Goal: Information Seeking & Learning: Find specific fact

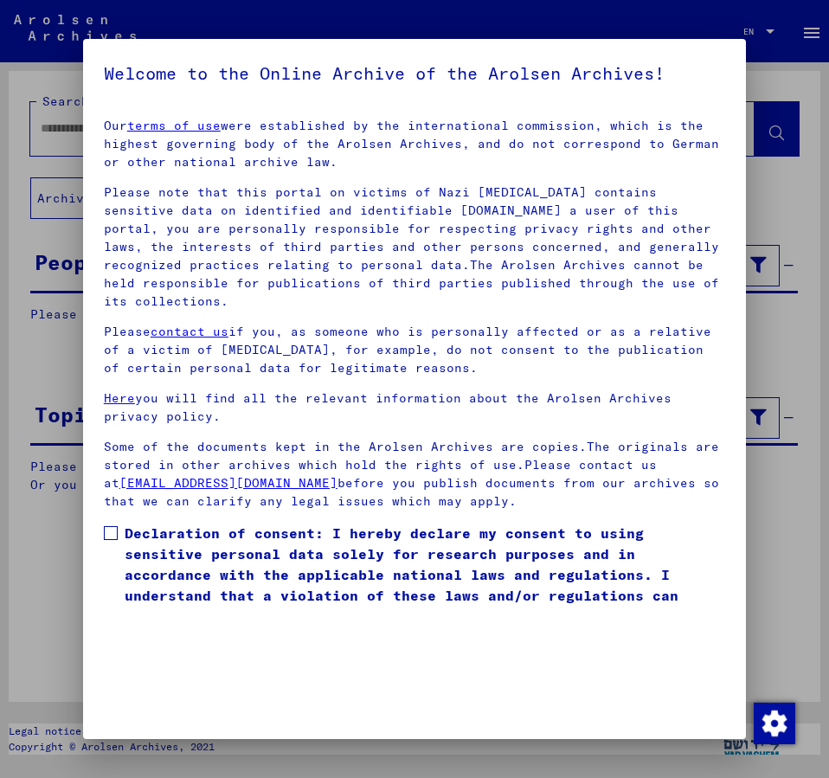
drag, startPoint x: 108, startPoint y: 510, endPoint x: 159, endPoint y: 515, distance: 51.3
click at [109, 526] on span at bounding box center [111, 533] width 14 height 14
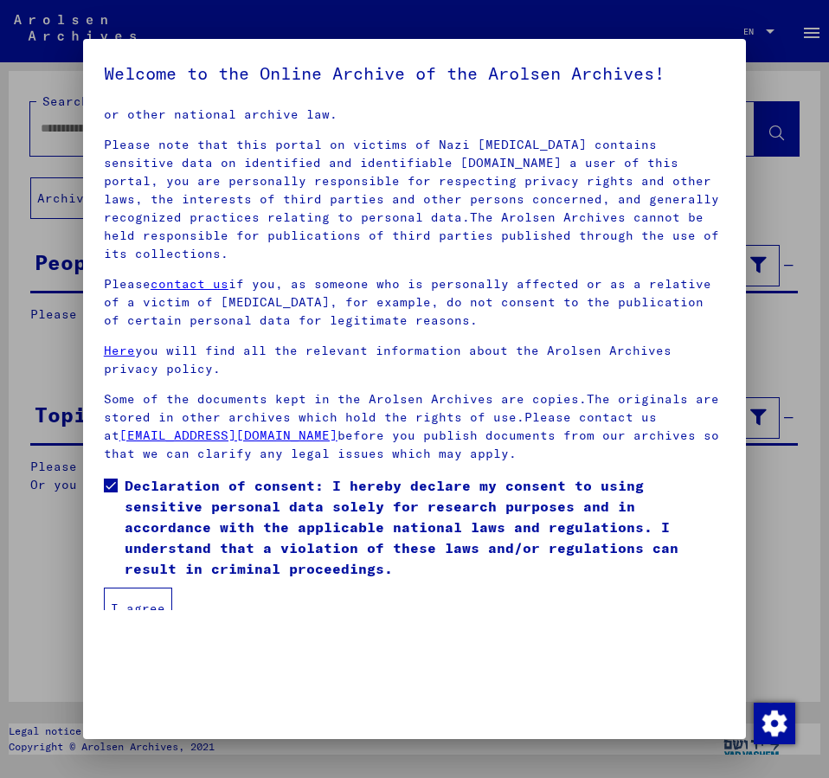
scroll to position [48, 0]
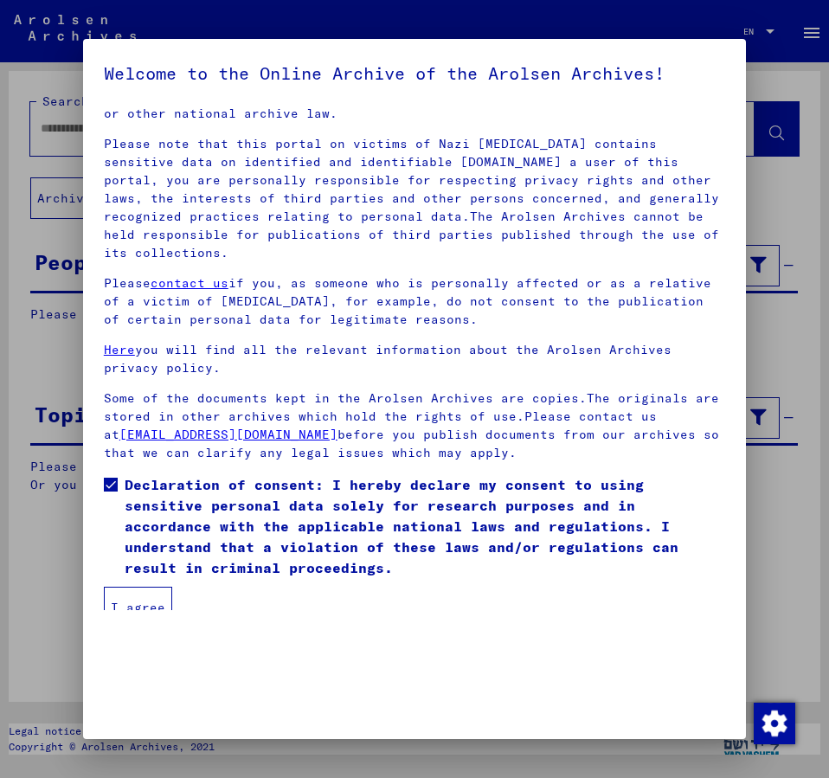
click at [120, 587] on button "I agree" at bounding box center [138, 608] width 68 height 42
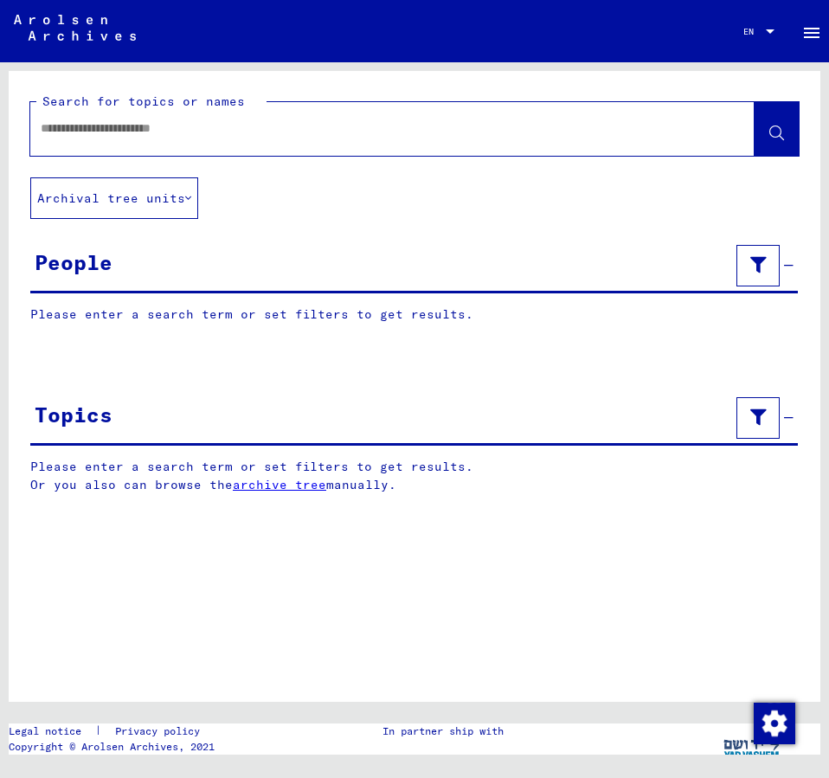
click at [89, 127] on input "text" at bounding box center [377, 128] width 672 height 18
type input "**********"
click at [770, 128] on icon at bounding box center [776, 133] width 15 height 15
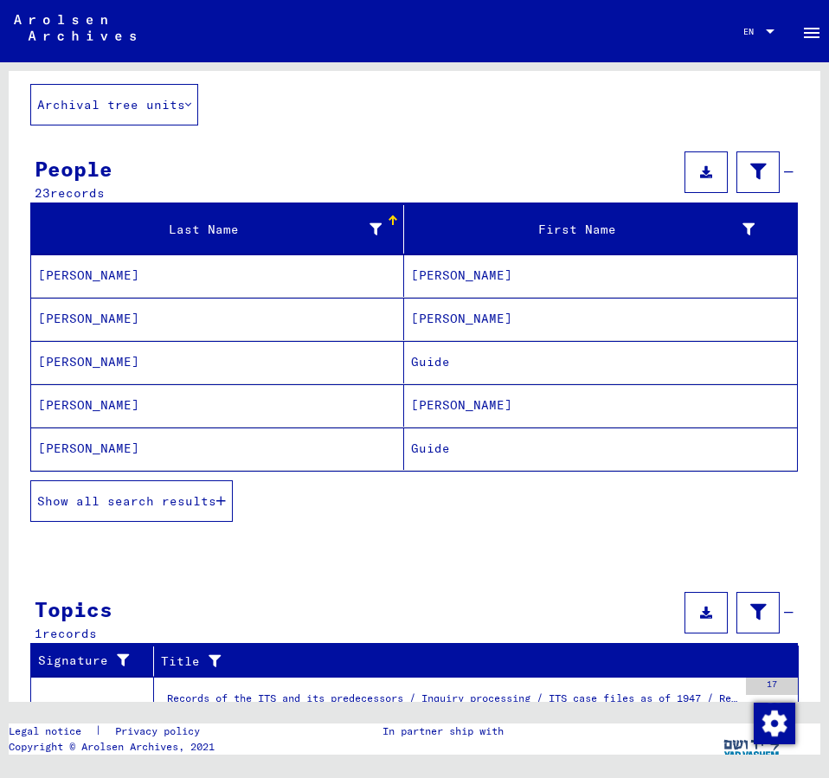
scroll to position [187, 0]
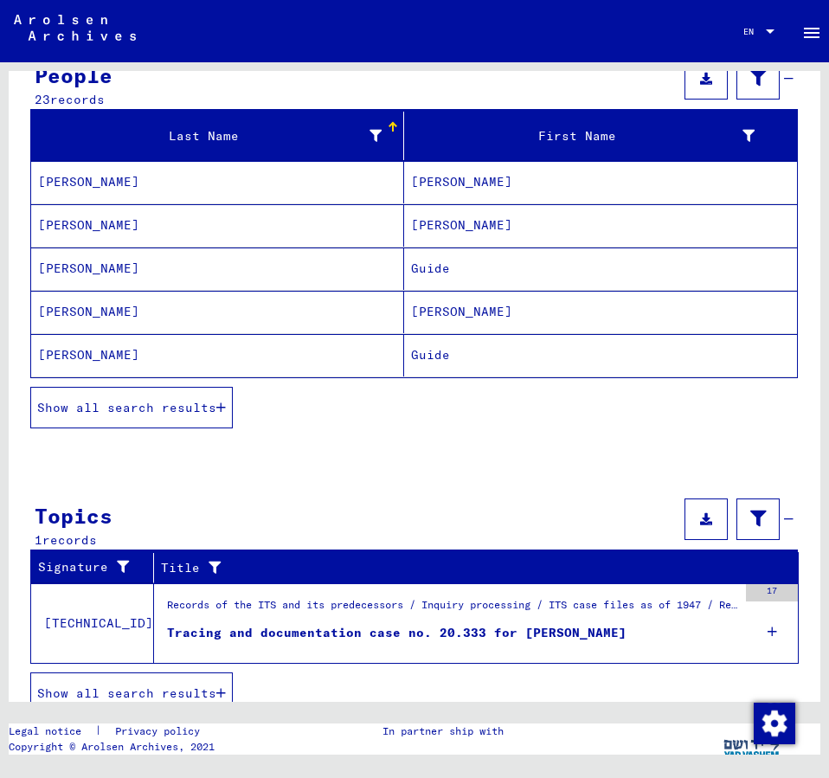
click at [91, 401] on span "Show all search results" at bounding box center [126, 408] width 179 height 16
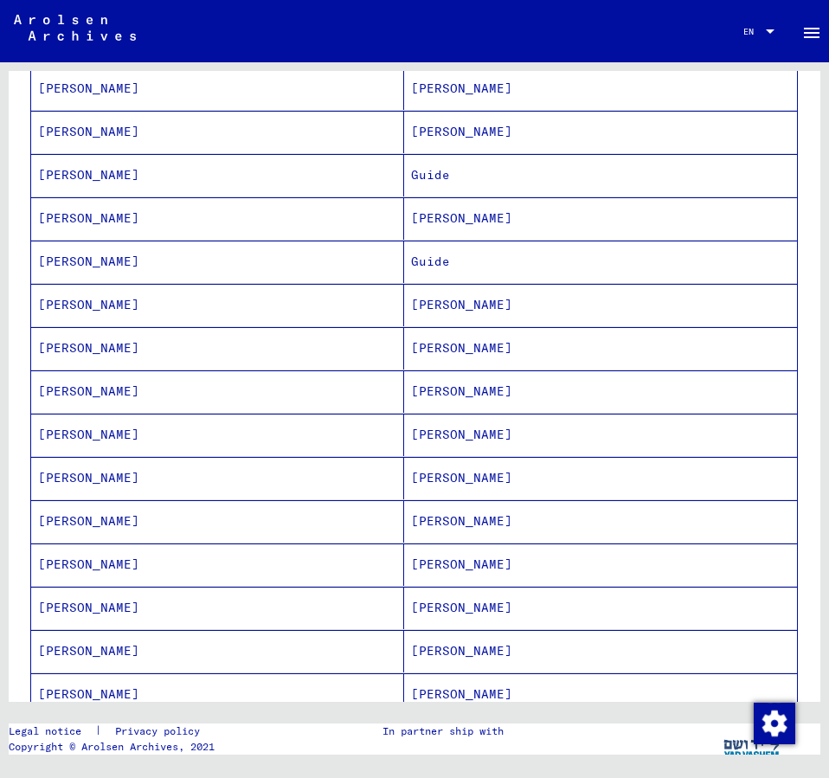
scroll to position [374, 0]
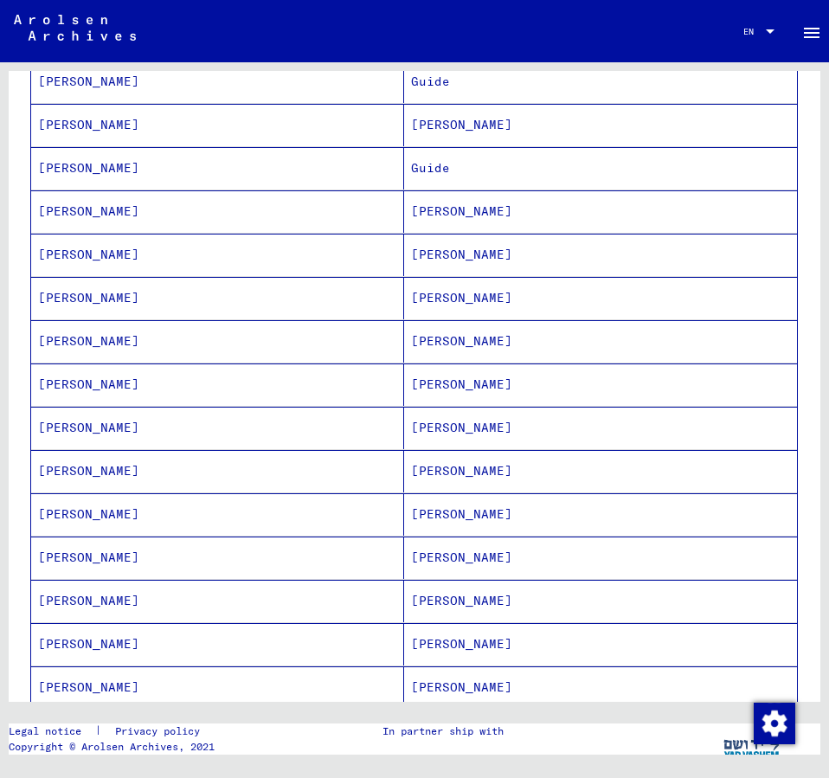
click at [445, 639] on mat-cell "[PERSON_NAME]" at bounding box center [600, 644] width 393 height 42
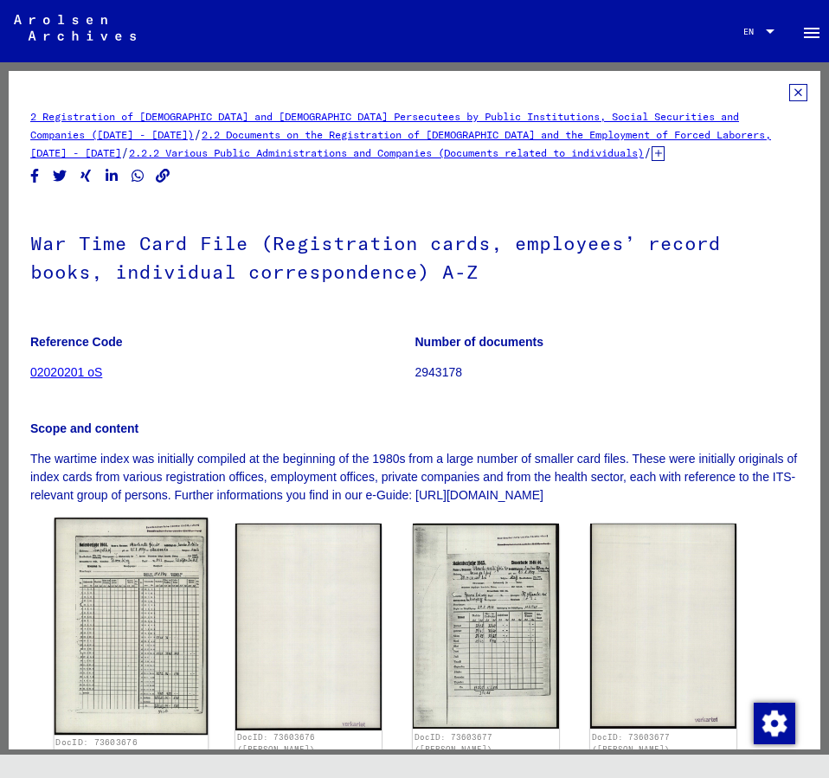
click at [149, 617] on img at bounding box center [131, 626] width 153 height 216
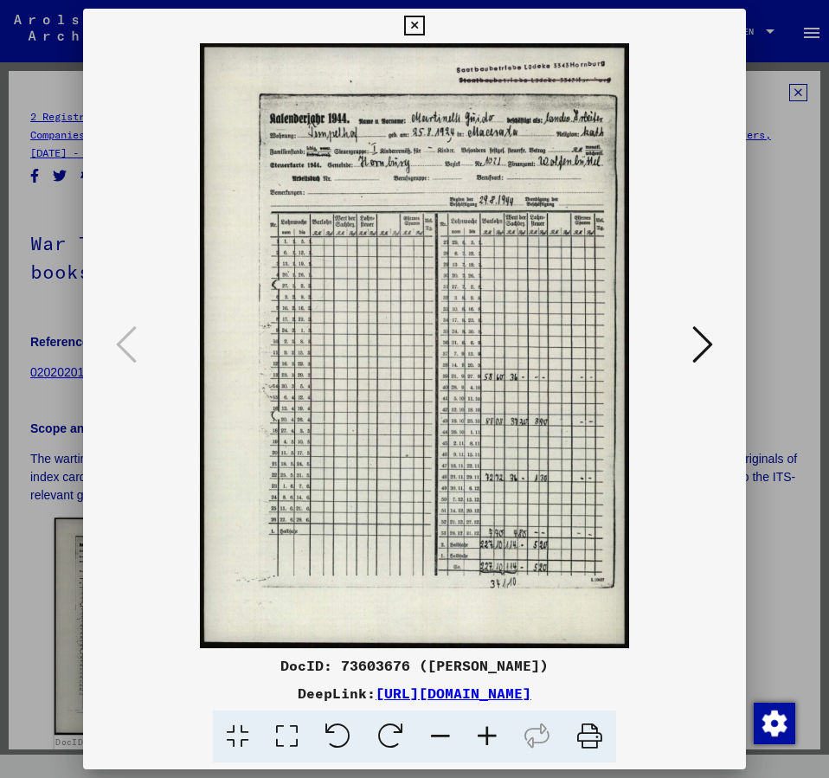
click at [149, 617] on img at bounding box center [414, 345] width 545 height 605
click at [708, 338] on icon at bounding box center [702, 345] width 21 height 42
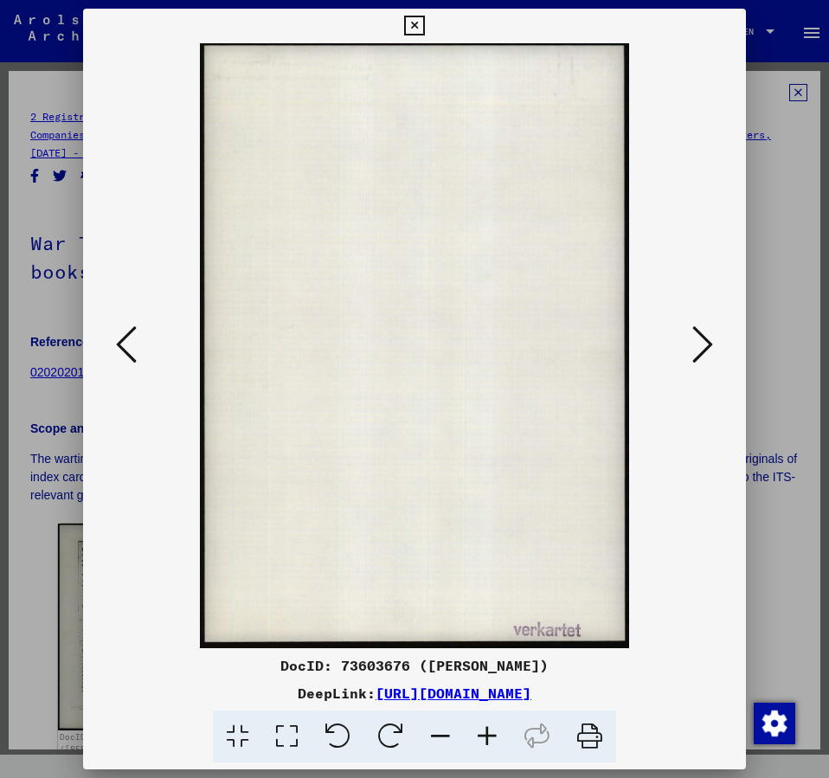
click at [110, 341] on div at bounding box center [414, 345] width 663 height 605
click at [116, 343] on icon at bounding box center [126, 345] width 21 height 42
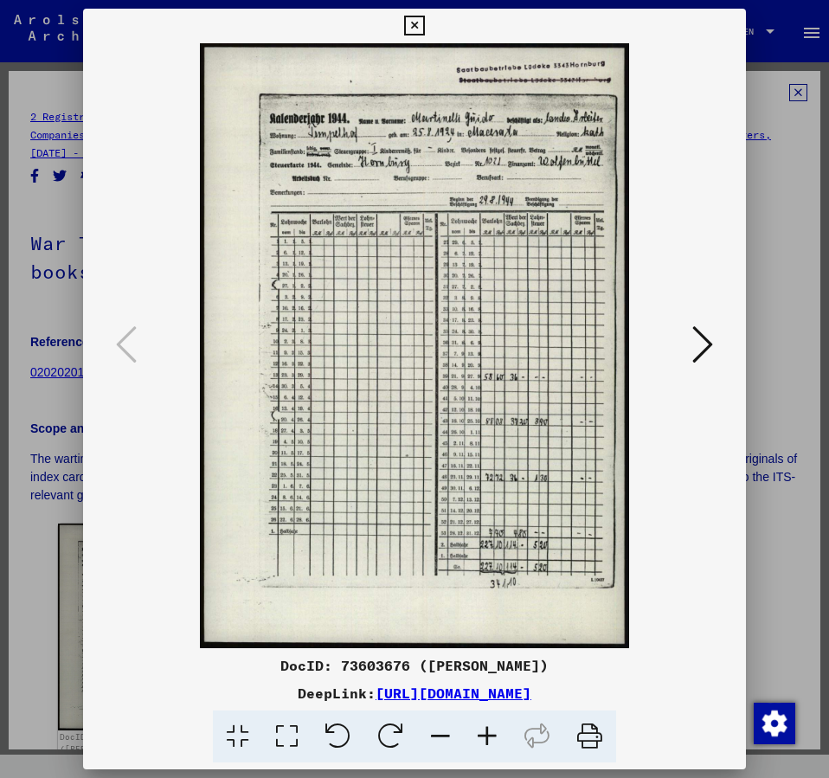
click at [429, 38] on div at bounding box center [414, 26] width 30 height 35
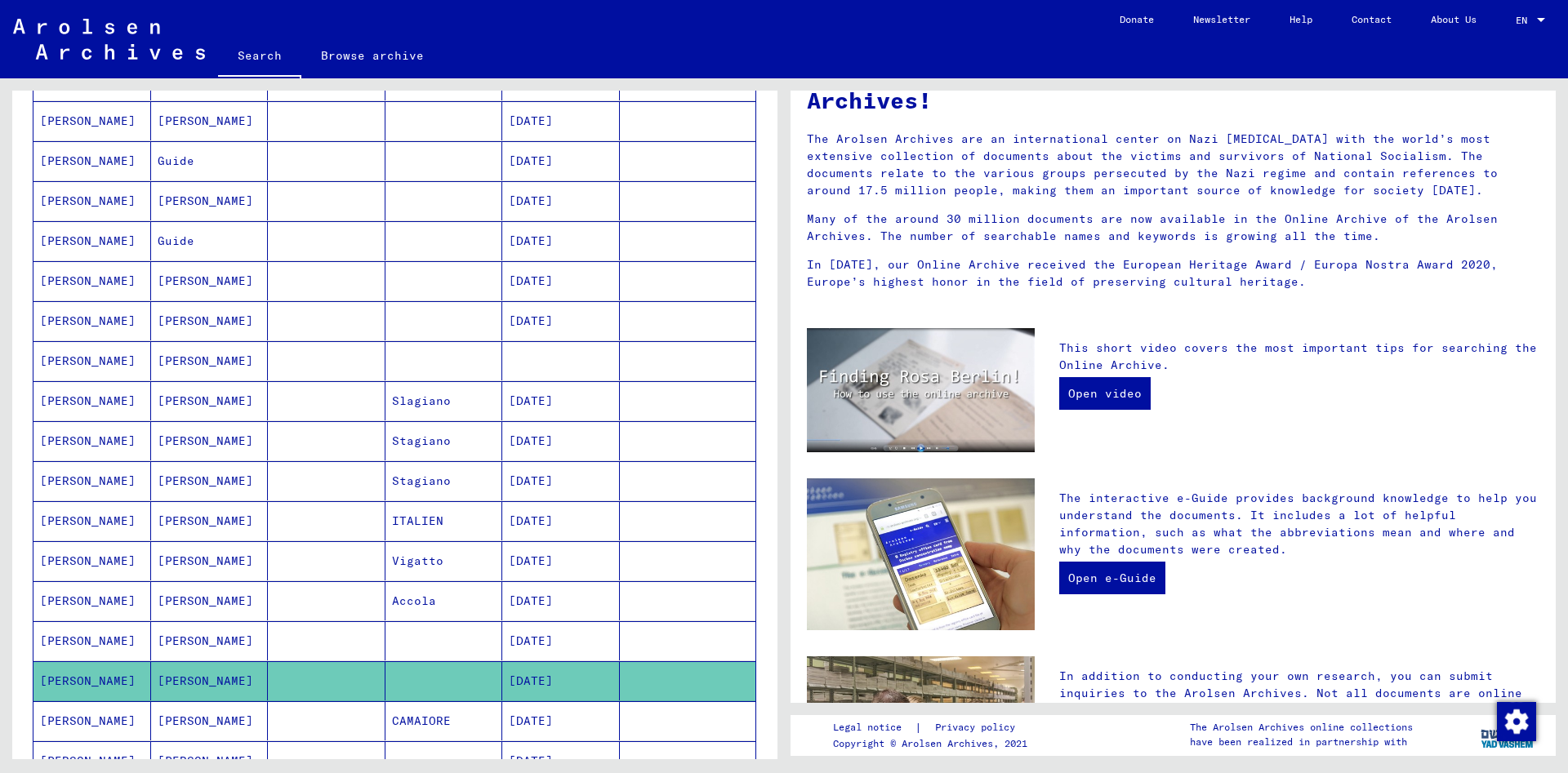
scroll to position [264, 0]
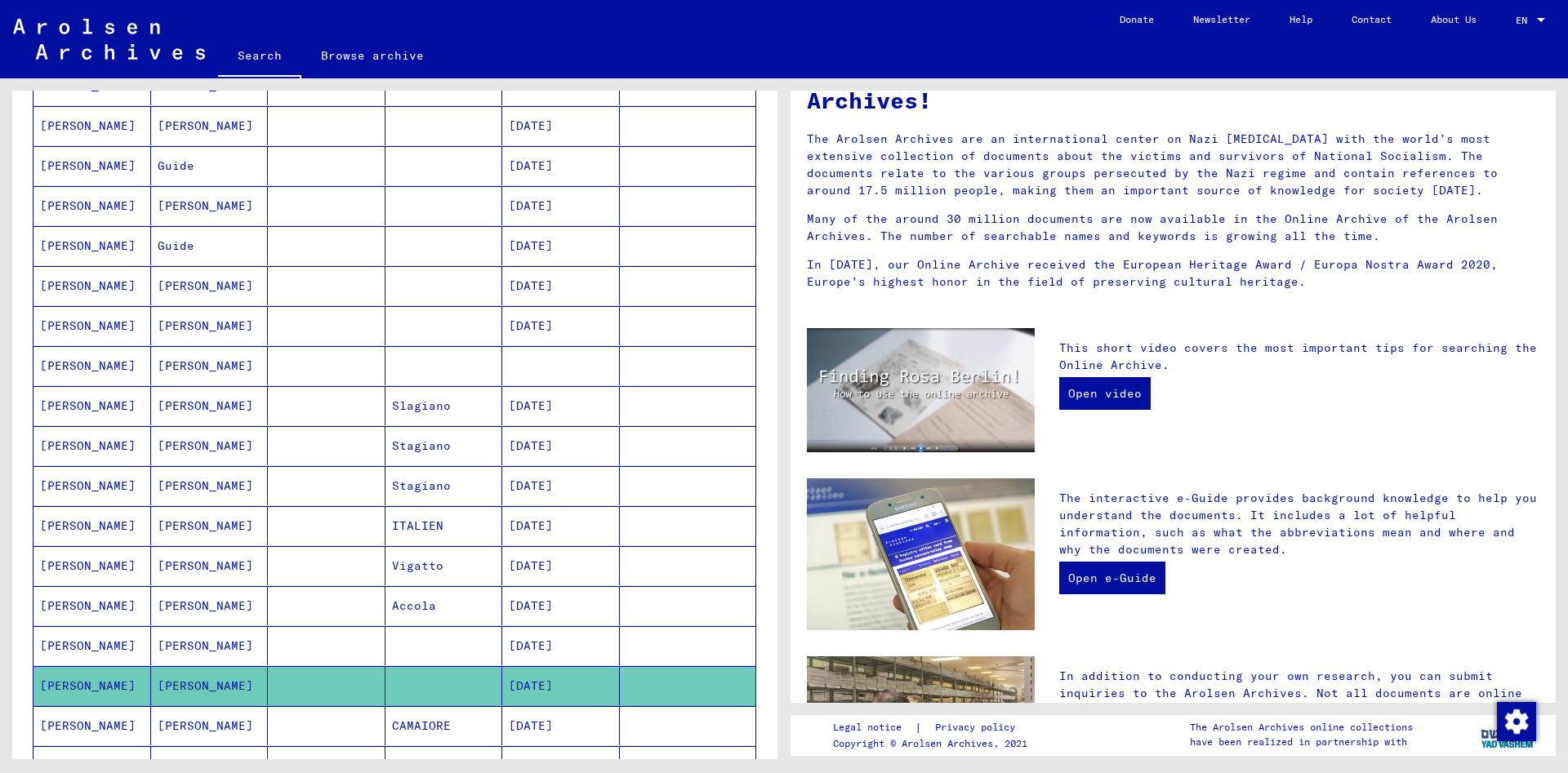
click at [562, 524] on mat-cell "[DATE]" at bounding box center [561, 526] width 118 height 40
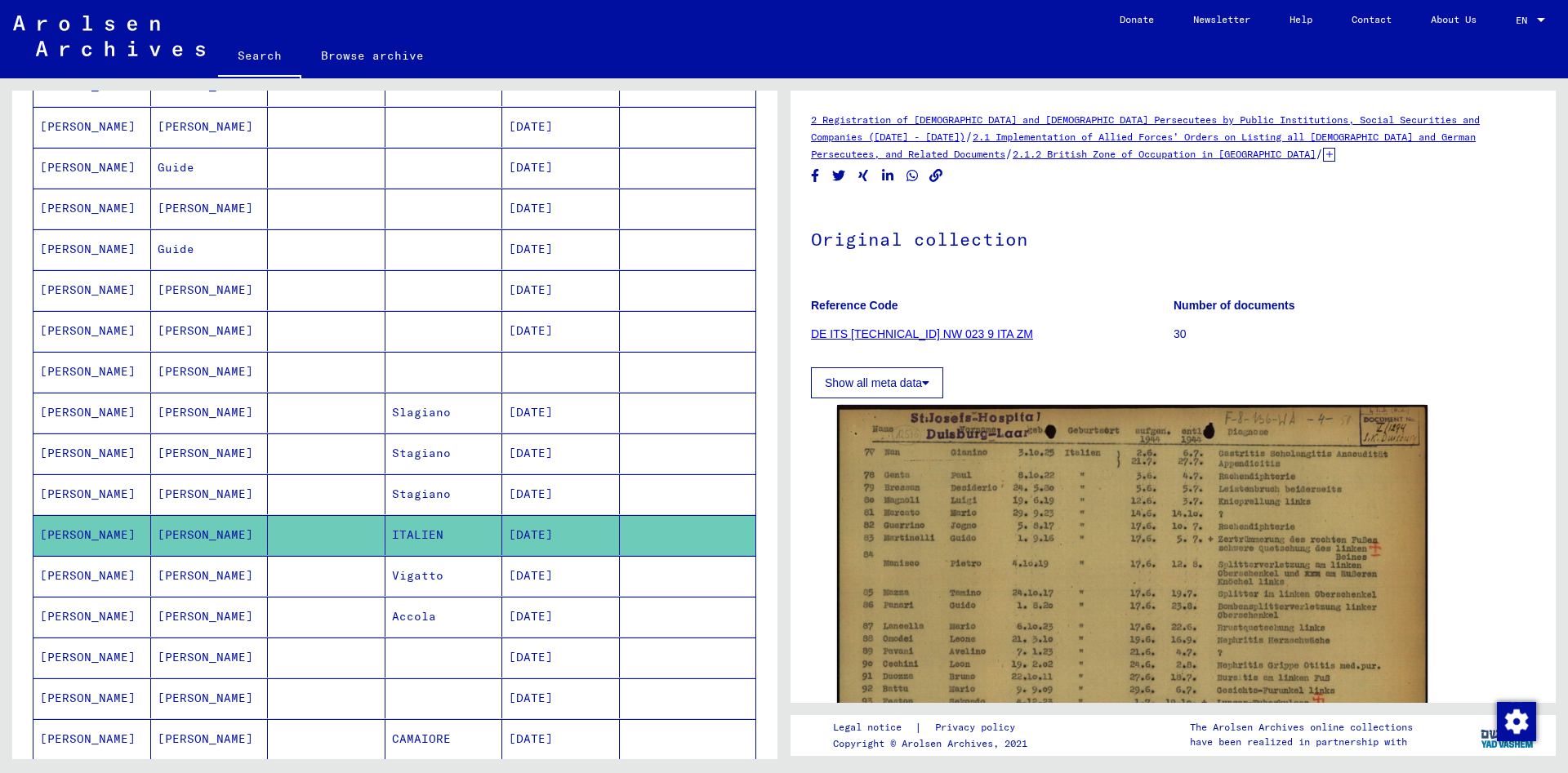
click at [782, 249] on h1 "Original collection" at bounding box center [1172, 238] width 724 height 72
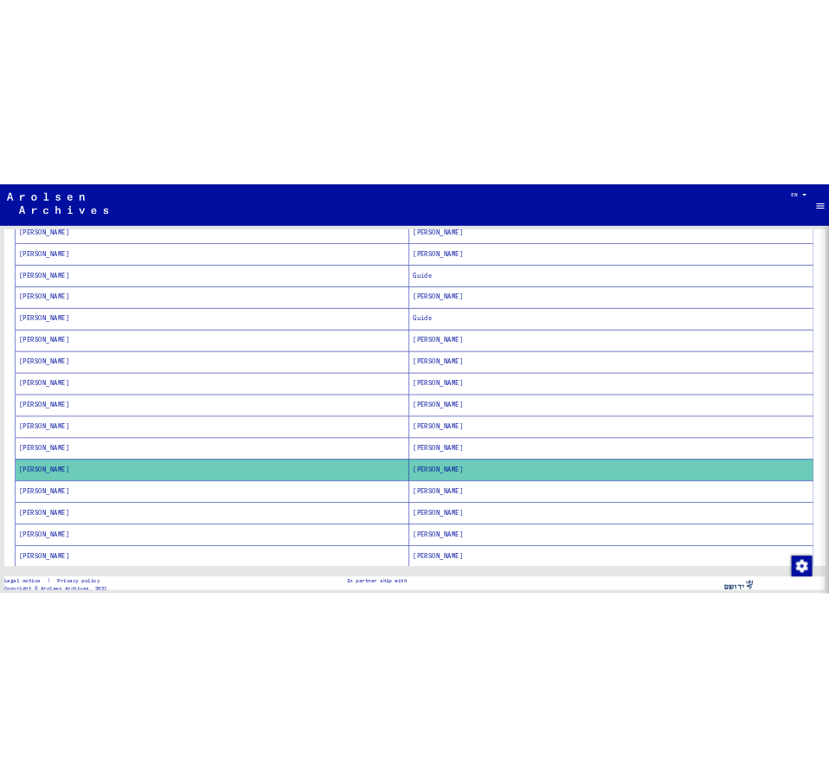
scroll to position [303, 0]
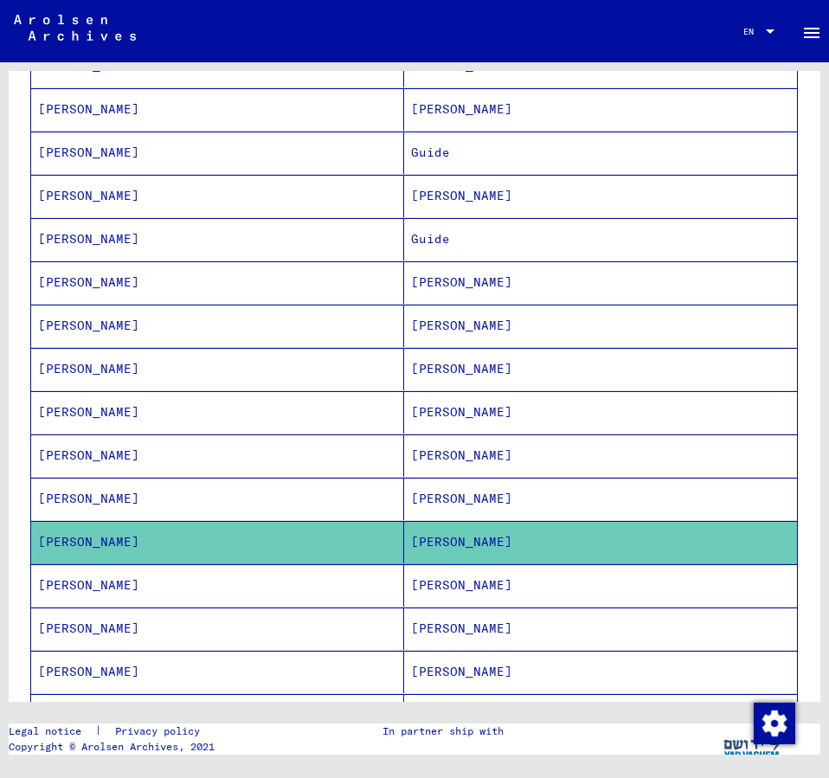
click at [473, 530] on mat-cell "[PERSON_NAME]" at bounding box center [600, 542] width 393 height 42
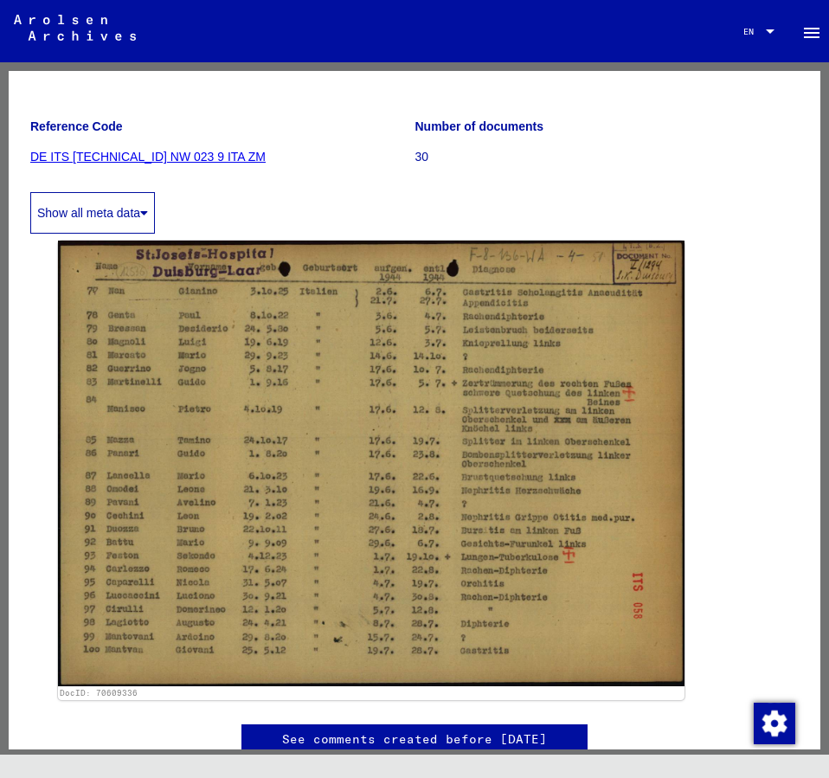
scroll to position [280, 0]
